Goal: Feedback & Contribution: Leave review/rating

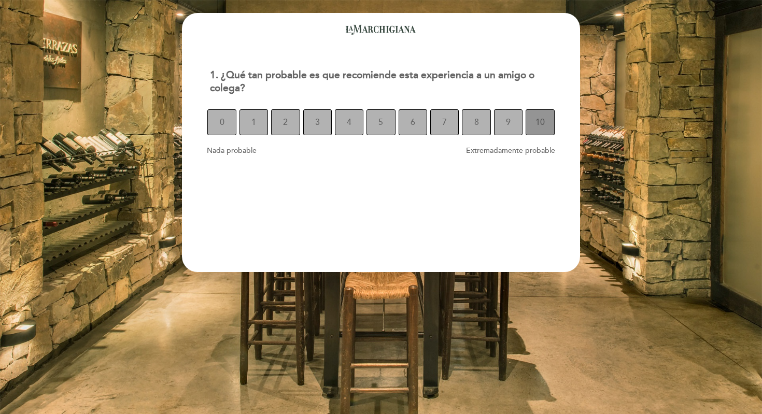
click at [540, 123] on span "10" at bounding box center [539, 122] width 9 height 29
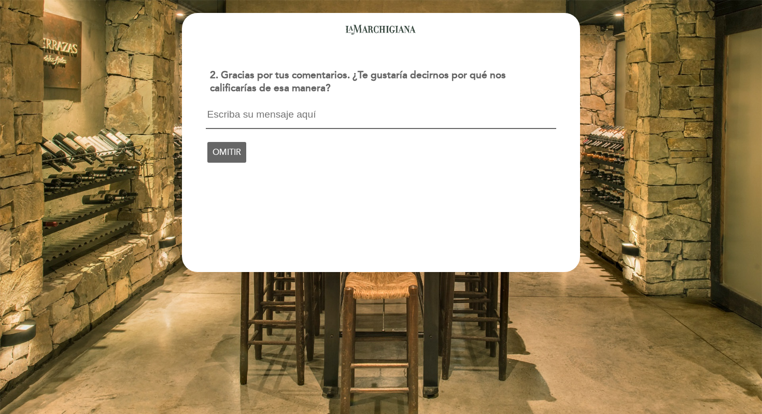
click at [328, 122] on textarea at bounding box center [381, 119] width 350 height 20
click at [328, 123] on textarea at bounding box center [381, 119] width 350 height 20
type textarea "P"
type textarea "M"
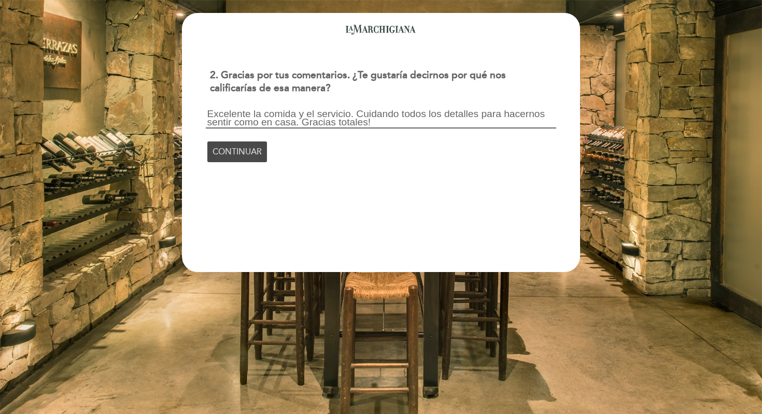
type textarea "Excelente la comida y el servicio. Cuidando todos los detalles para hacernos se…"
click at [259, 153] on span "CONTINUAR" at bounding box center [236, 151] width 49 height 29
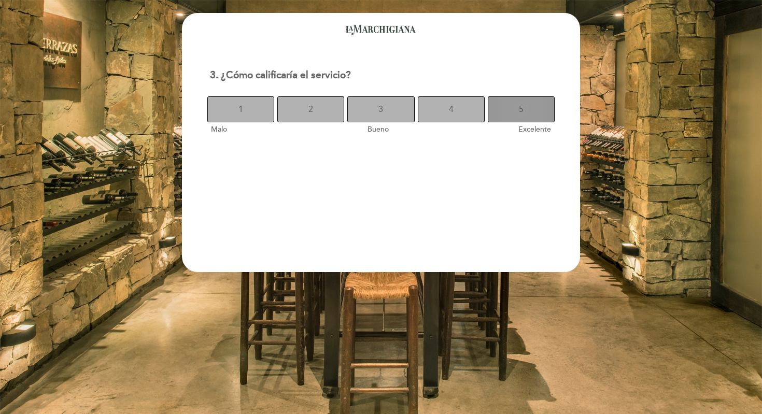
click at [511, 110] on button "5" at bounding box center [521, 109] width 67 height 26
click at [516, 106] on button "5" at bounding box center [521, 109] width 67 height 26
click at [539, 106] on span "10" at bounding box center [538, 109] width 9 height 29
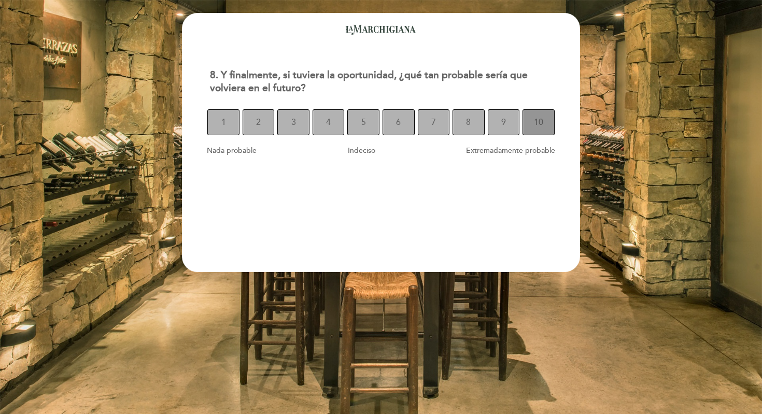
click at [540, 120] on span "10" at bounding box center [538, 122] width 9 height 29
select select "es"
